Goal: Communication & Community: Answer question/provide support

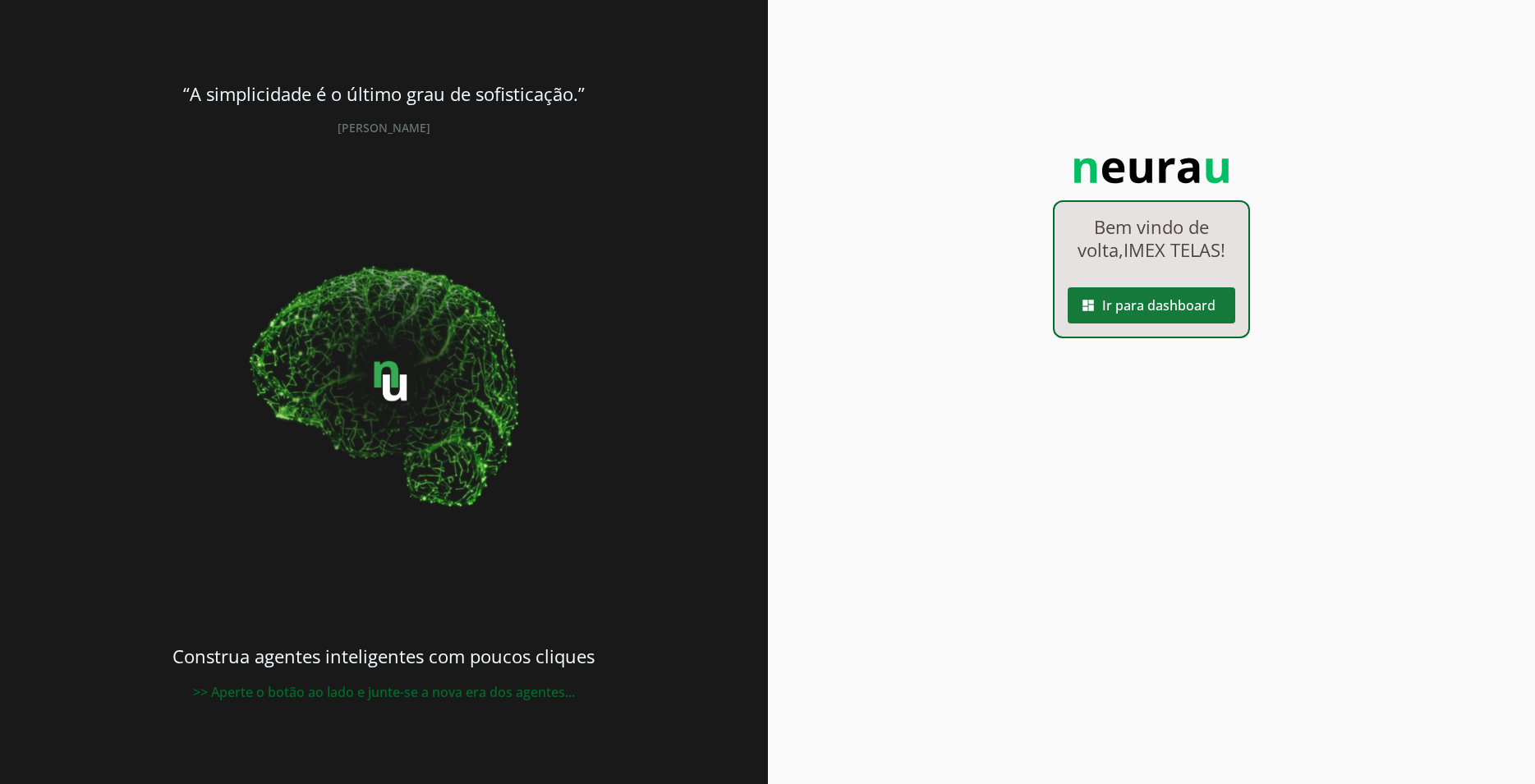
click at [1168, 308] on span at bounding box center [1151, 306] width 167 height 39
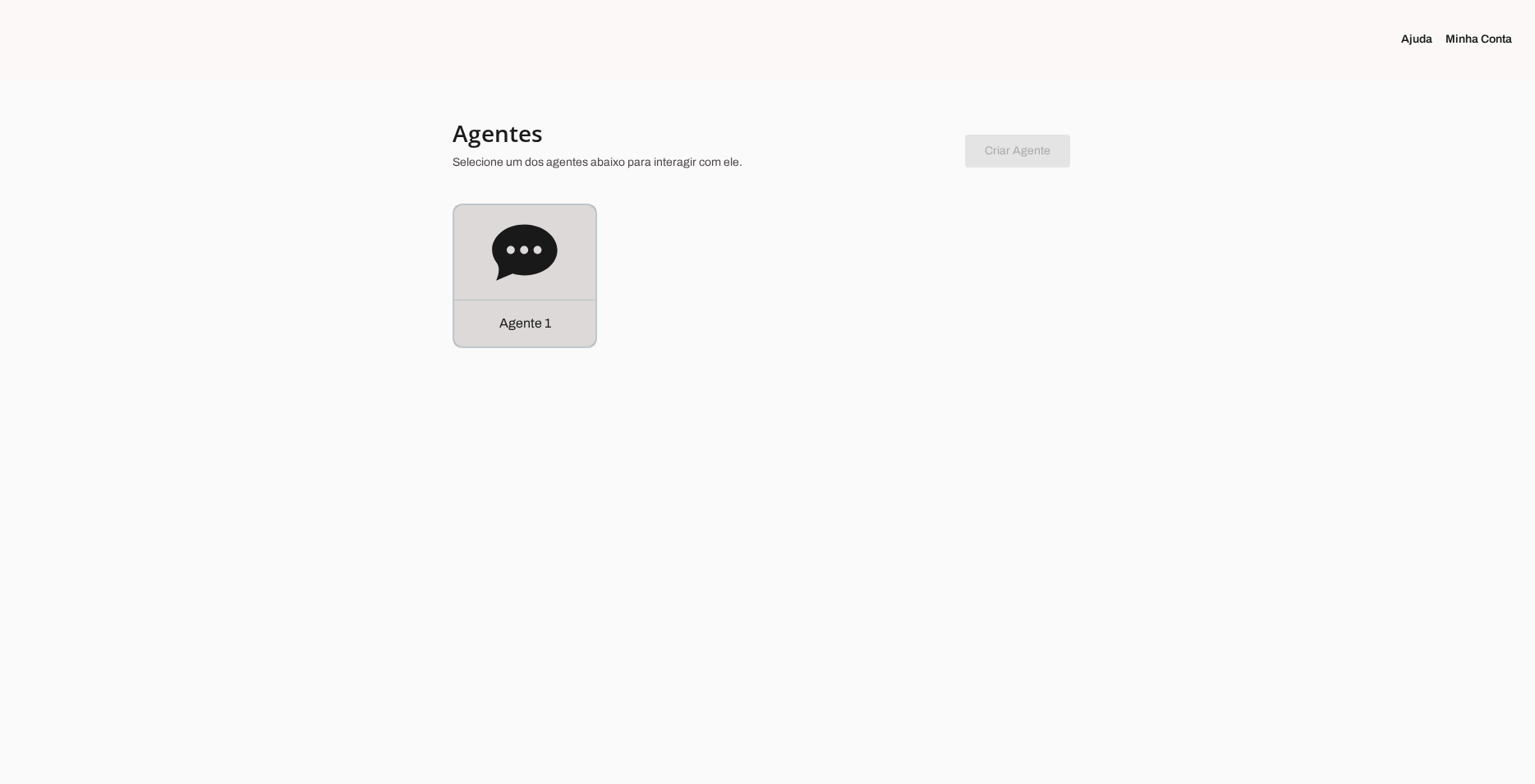
click at [506, 267] on icon at bounding box center [524, 252] width 65 height 55
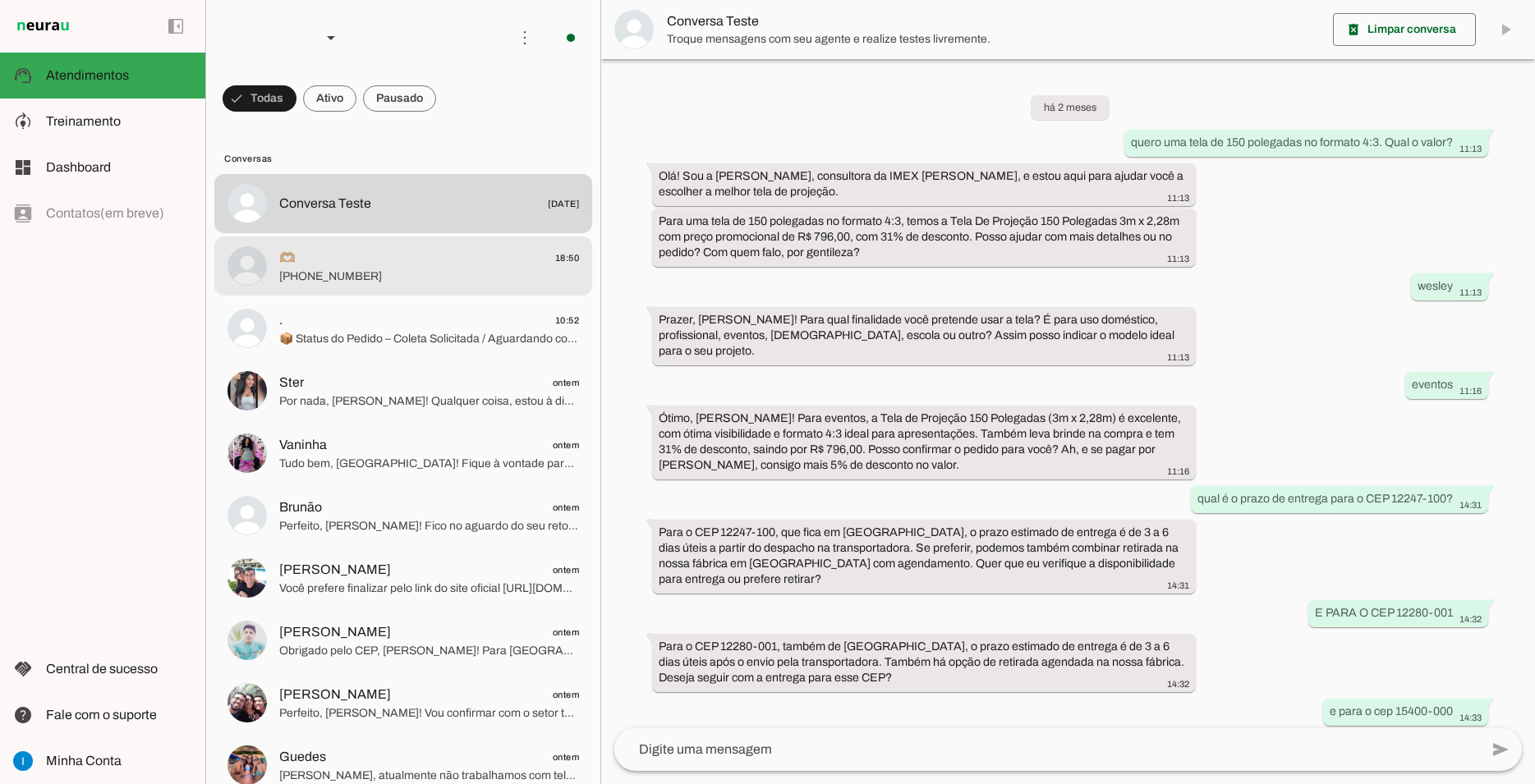
scroll to position [749, 0]
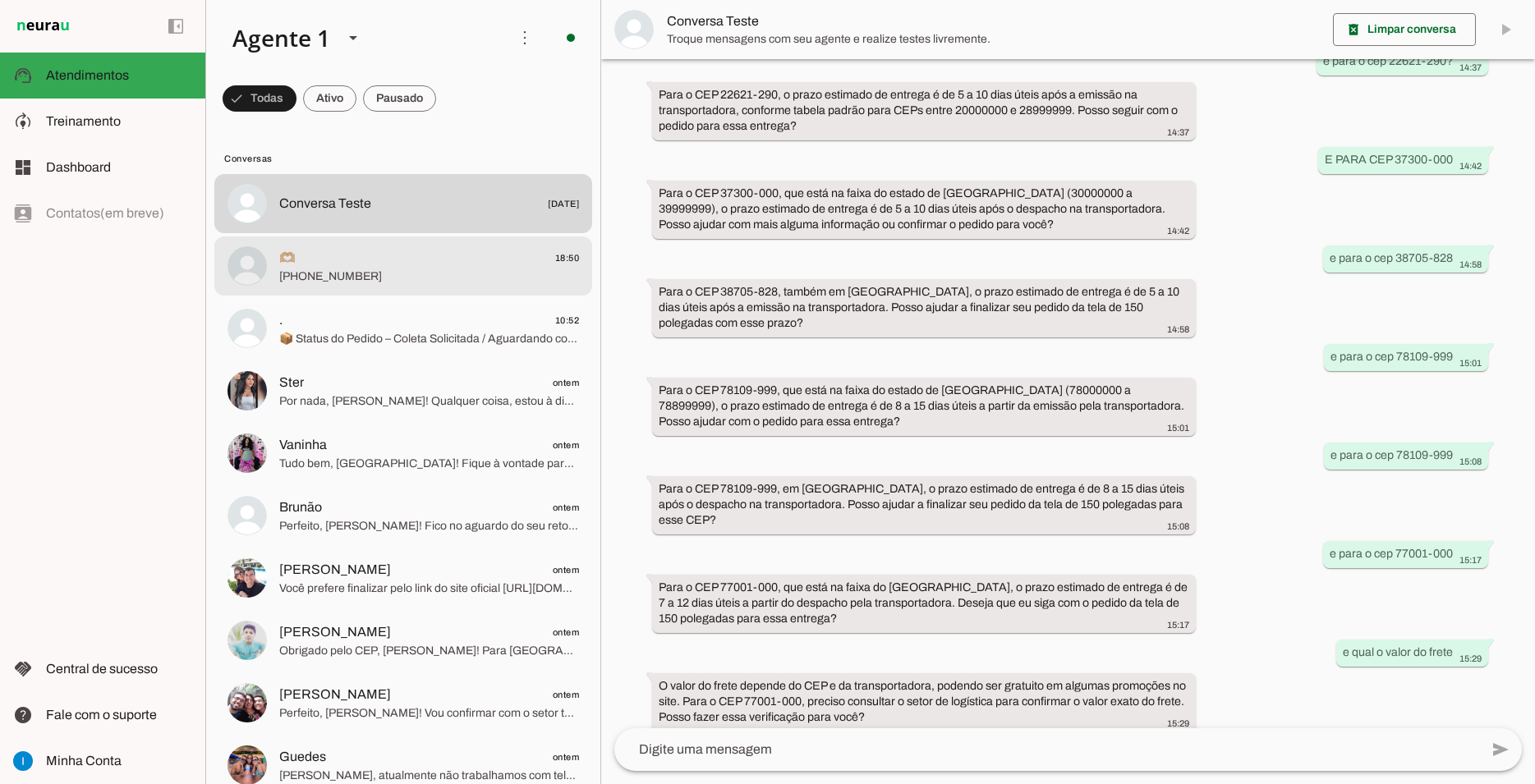
click at [527, 248] on span "🫶🏼 18:50" at bounding box center [428, 257] width 299 height 21
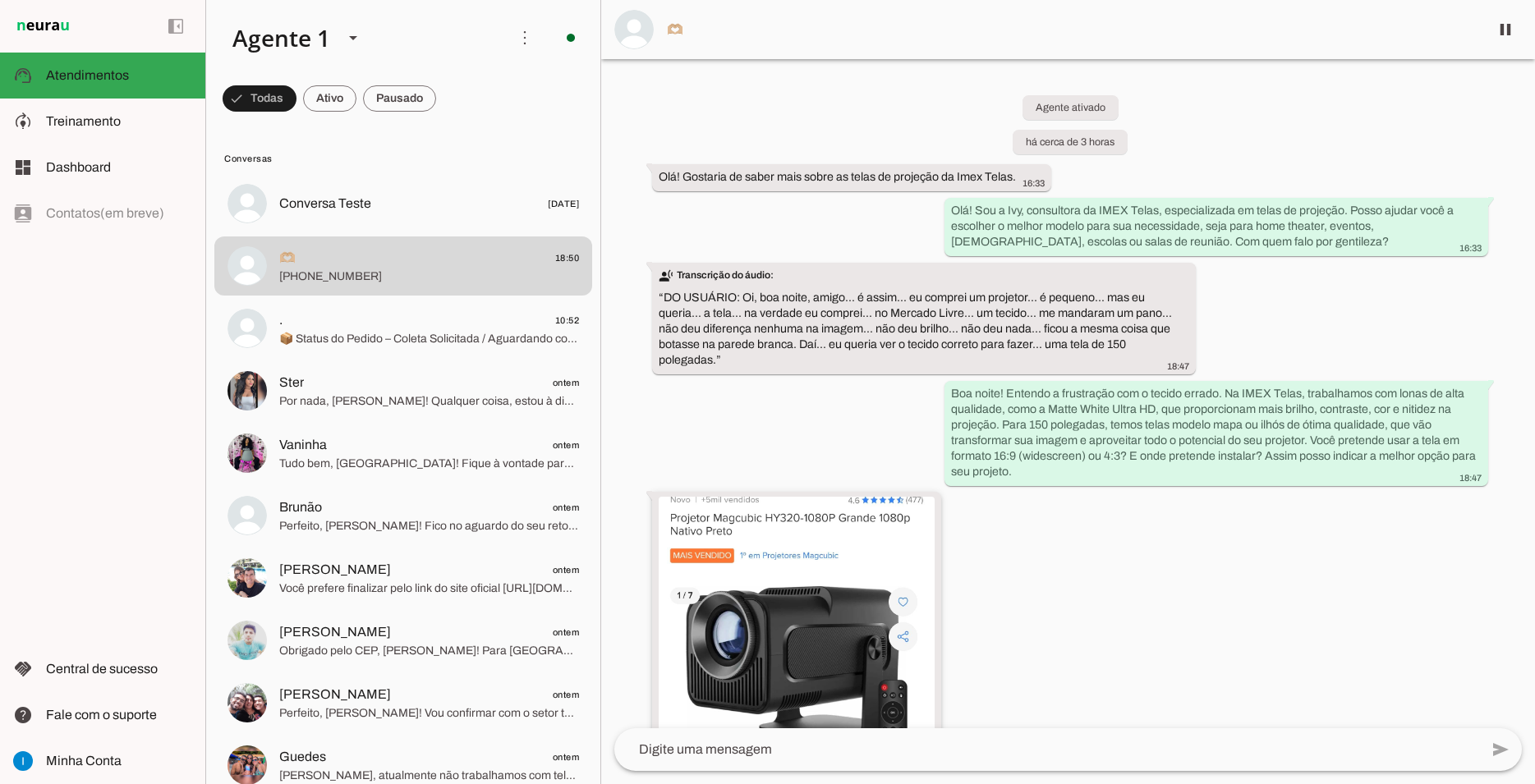
scroll to position [256, 0]
